Goal: Navigation & Orientation: Find specific page/section

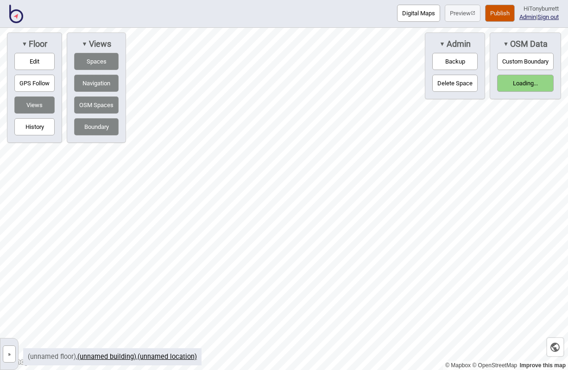
click at [8, 359] on button "»" at bounding box center [9, 353] width 13 height 17
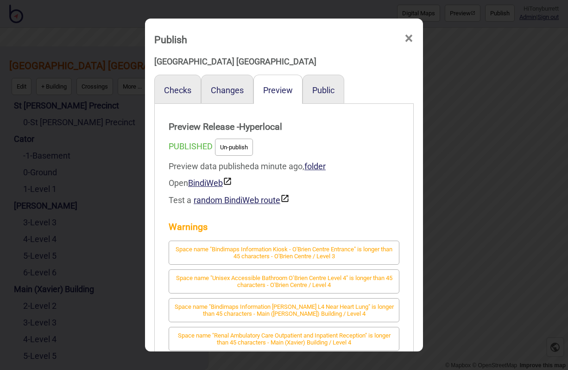
click at [405, 42] on span "×" at bounding box center [409, 38] width 10 height 31
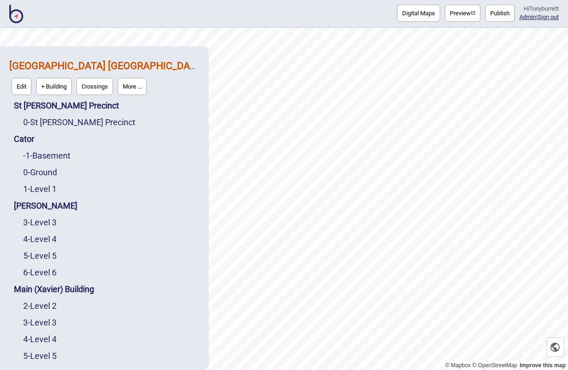
click at [17, 16] on img at bounding box center [16, 14] width 14 height 19
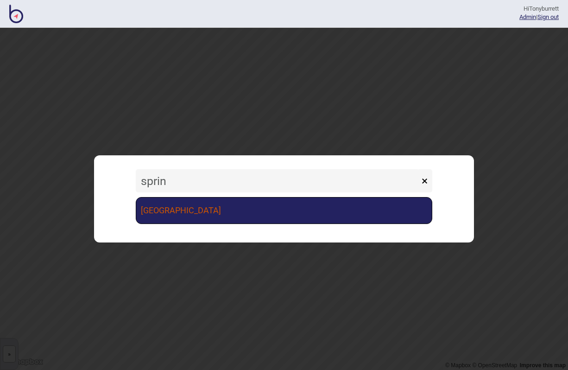
type input "sprin"
click at [218, 211] on link "[GEOGRAPHIC_DATA]" at bounding box center [284, 210] width 297 height 27
